Goal: Task Accomplishment & Management: Complete application form

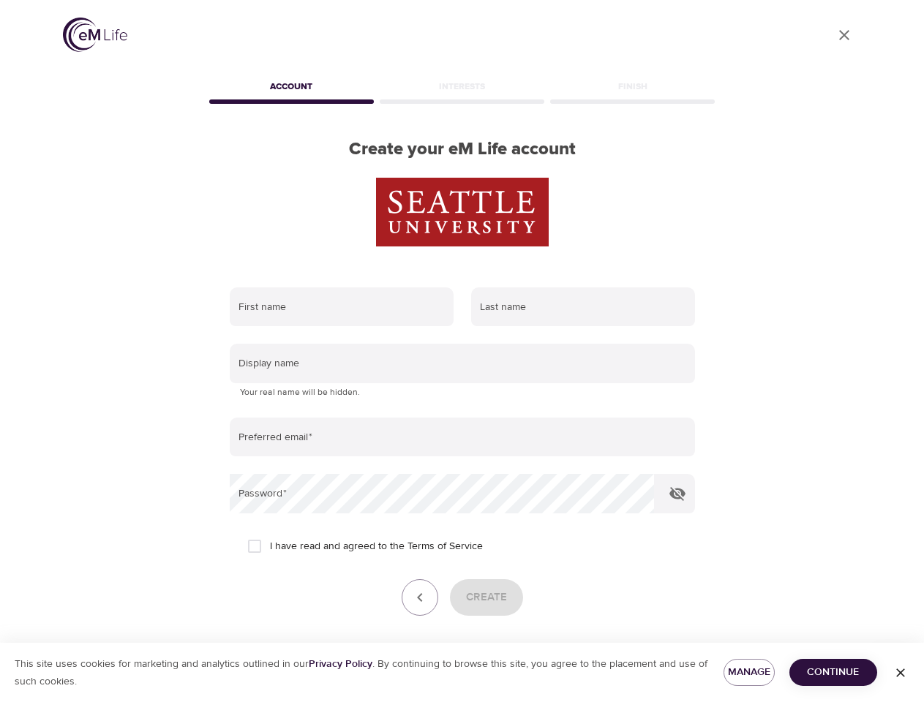
click at [342, 307] on input "text" at bounding box center [342, 306] width 224 height 39
click at [583, 307] on input "text" at bounding box center [583, 306] width 224 height 39
click at [462, 364] on input "text" at bounding box center [462, 363] width 465 height 39
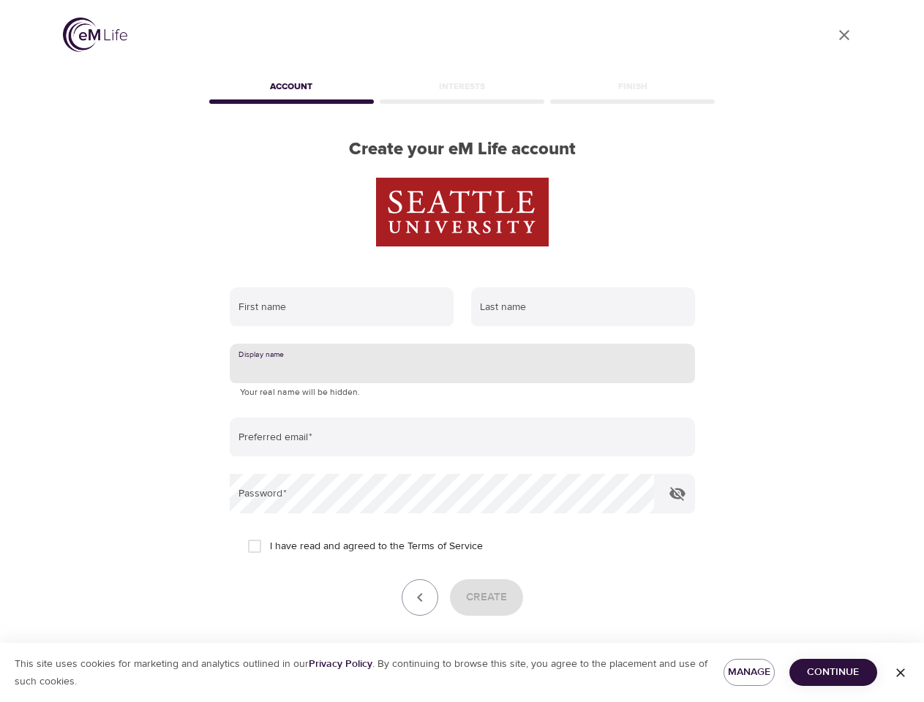
click at [462, 437] on input "email" at bounding box center [462, 437] width 465 height 39
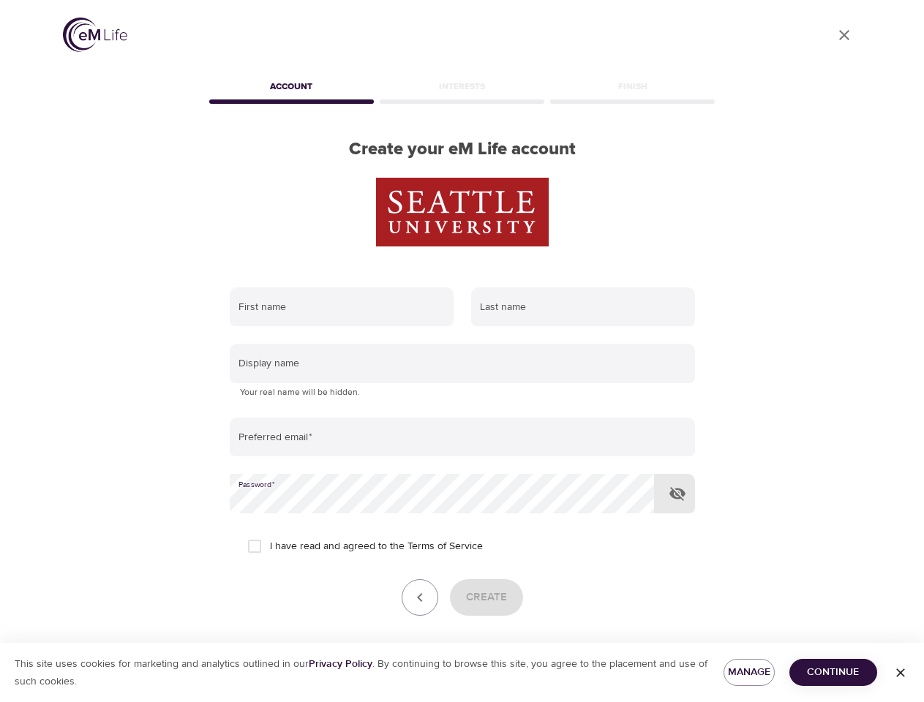
click at [677, 494] on icon "button" at bounding box center [678, 494] width 18 height 18
click at [420, 598] on icon "button" at bounding box center [420, 598] width 18 height 18
click at [486, 598] on div "Create" at bounding box center [462, 597] width 465 height 37
click at [749, 672] on span "Manage" at bounding box center [749, 672] width 28 height 18
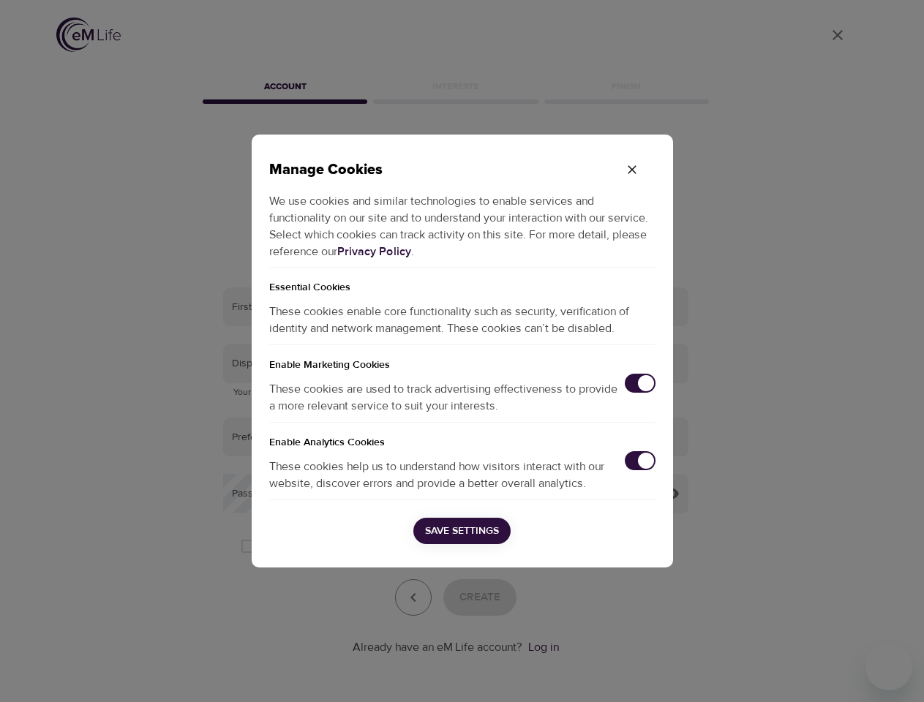
click at [833, 672] on div "Manage Cookies We use cookies and similar technologies to enable services and f…" at bounding box center [462, 351] width 924 height 702
